Goal: Information Seeking & Learning: Check status

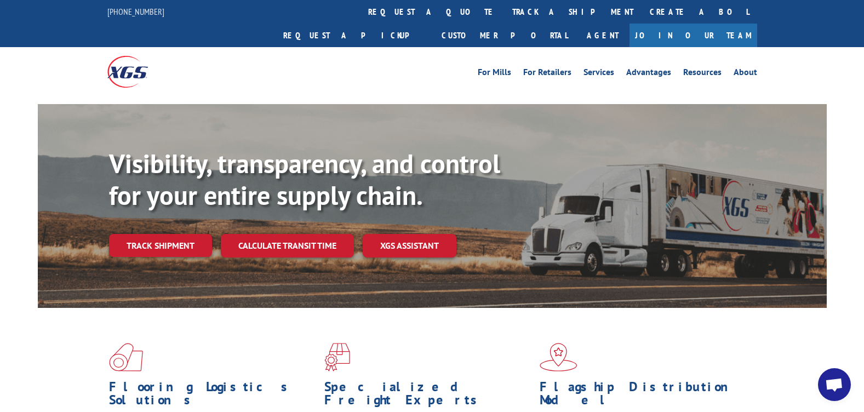
drag, startPoint x: 181, startPoint y: 215, endPoint x: 190, endPoint y: 212, distance: 9.0
click at [181, 234] on link "Track shipment" at bounding box center [160, 245] width 103 height 23
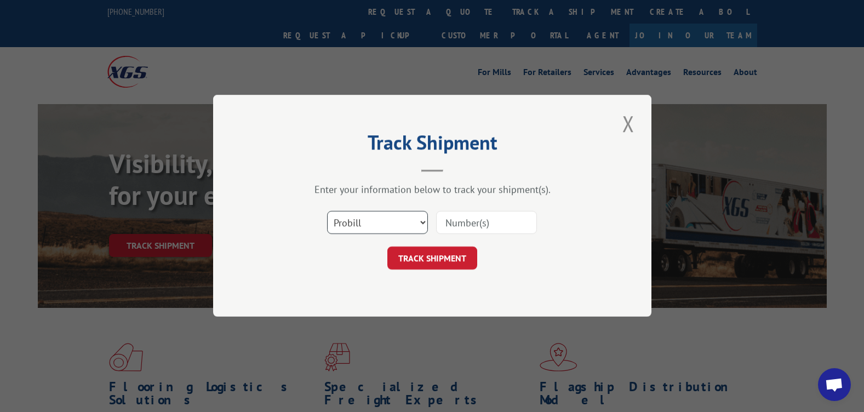
drag, startPoint x: 392, startPoint y: 221, endPoint x: 396, endPoint y: 234, distance: 14.2
click at [392, 221] on select "Select category... Probill BOL PO" at bounding box center [377, 222] width 101 height 23
select select "bol"
click at [327, 211] on select "Select category... Probill BOL PO" at bounding box center [377, 222] width 101 height 23
paste input "5946575"
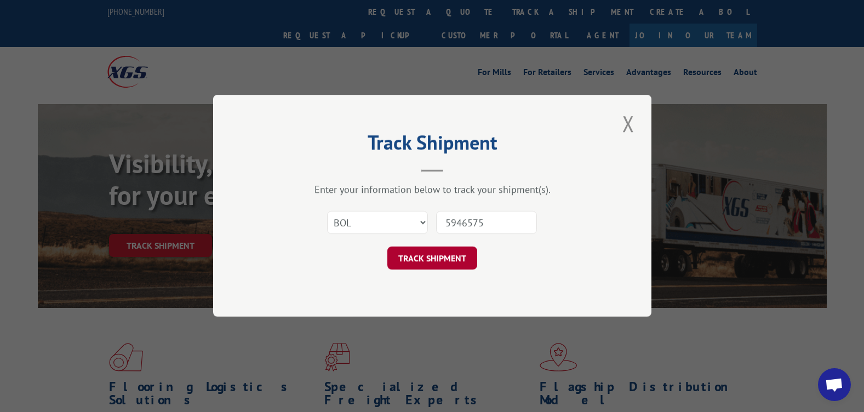
type input "5946575"
click at [445, 263] on button "TRACK SHIPMENT" at bounding box center [432, 258] width 90 height 23
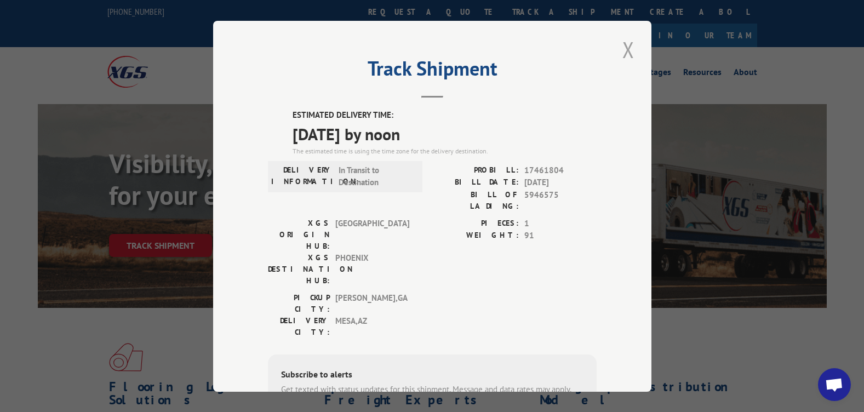
click at [627, 49] on button "Close modal" at bounding box center [628, 50] width 19 height 30
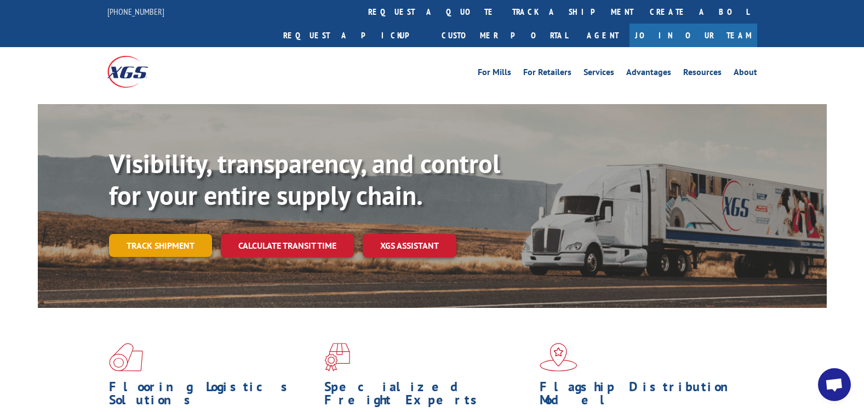
click at [198, 234] on link "Track shipment" at bounding box center [160, 245] width 103 height 23
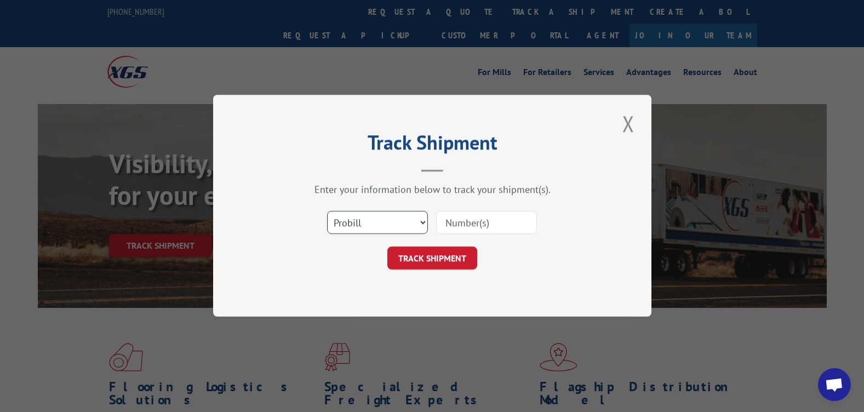
drag, startPoint x: 393, startPoint y: 219, endPoint x: 393, endPoint y: 235, distance: 17.0
click at [393, 220] on select "Select category... Probill BOL PO" at bounding box center [377, 222] width 101 height 23
select select "bol"
click at [327, 211] on select "Select category... Probill BOL PO" at bounding box center [377, 222] width 101 height 23
paste input "5946575"
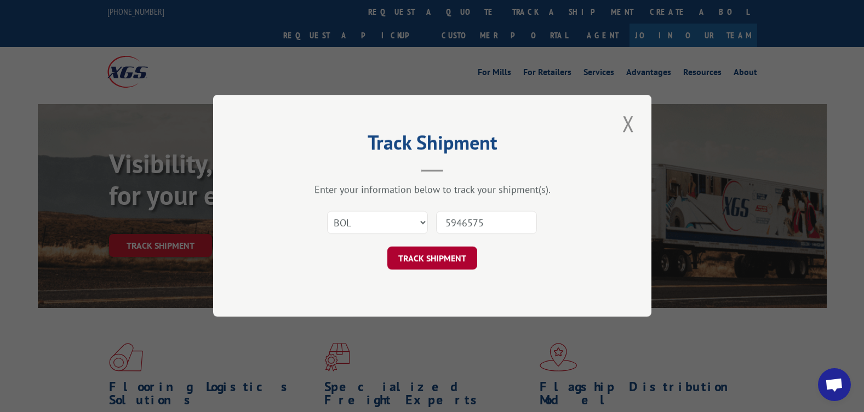
type input "5946575"
click at [446, 249] on button "TRACK SHIPMENT" at bounding box center [432, 258] width 90 height 23
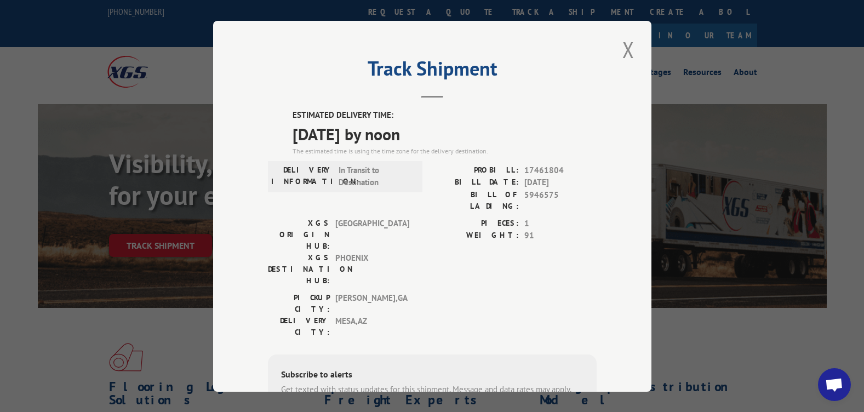
drag, startPoint x: 446, startPoint y: 134, endPoint x: 285, endPoint y: 112, distance: 163.0
click at [285, 112] on div "ESTIMATED DELIVERY TIME: [DATE] by noon The estimated time is using the time zo…" at bounding box center [432, 306] width 329 height 394
copy div "ESTIMATED DELIVERY TIME: [DATE] by noon"
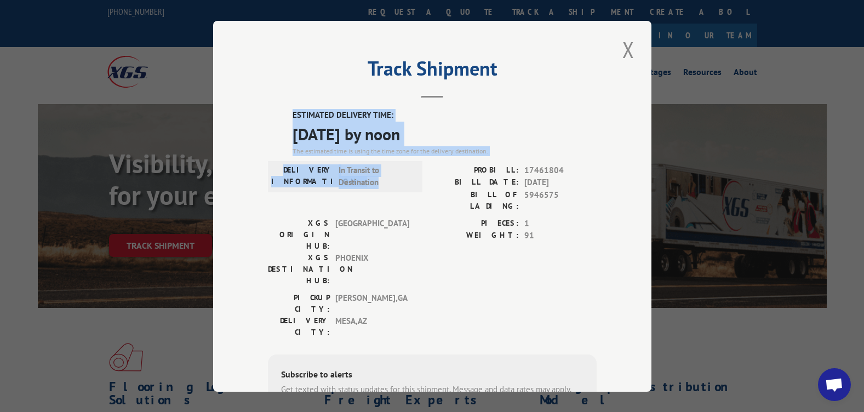
drag, startPoint x: 382, startPoint y: 182, endPoint x: 280, endPoint y: 112, distance: 123.2
click at [280, 112] on div "ESTIMATED DELIVERY TIME: [DATE] by noon The estimated time is using the time zo…" at bounding box center [432, 306] width 329 height 394
copy div "ESTIMATED DELIVERY TIME: [DATE] by noon The estimated time is using the time zo…"
